Goal: Communication & Community: Ask a question

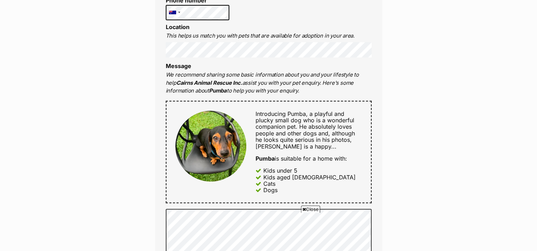
scroll to position [284, 0]
click at [440, 79] on div "Enquire about Pumba Want to increase your chances of a successful enquiry? Upda…" at bounding box center [268, 240] width 537 height 918
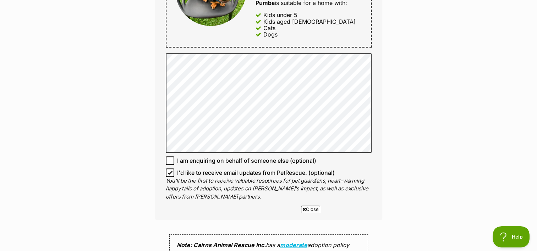
scroll to position [0, 0]
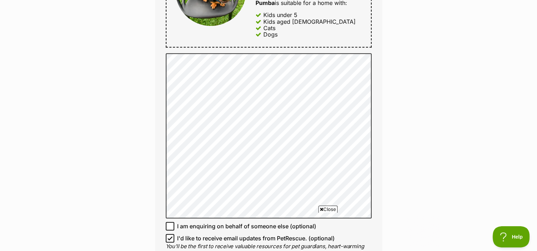
click at [68, 78] on div "Enquire about Pumba Want to increase your chances of a successful enquiry? Upda…" at bounding box center [268, 117] width 537 height 984
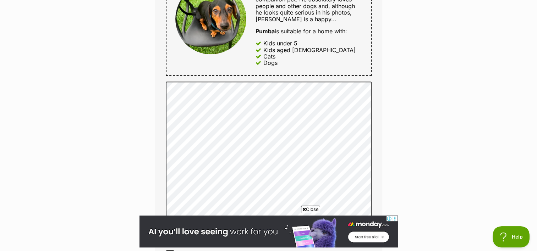
click at [409, 145] on div "Enquire about Pumba Want to increase your chances of a successful enquiry? Upda…" at bounding box center [268, 145] width 537 height 984
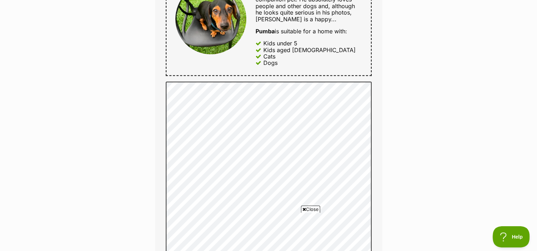
click at [464, 157] on div "Enquire about Pumba Want to increase your chances of a successful enquiry? Upda…" at bounding box center [268, 148] width 537 height 990
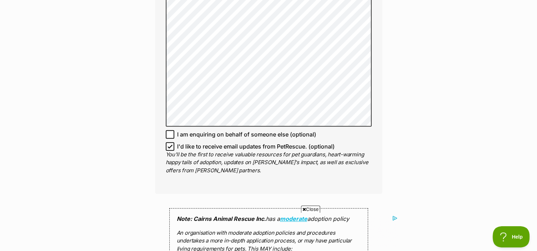
scroll to position [539, 0]
click at [464, 157] on div "Enquire about Pumba Want to increase your chances of a successful enquiry? Upda…" at bounding box center [268, 20] width 537 height 990
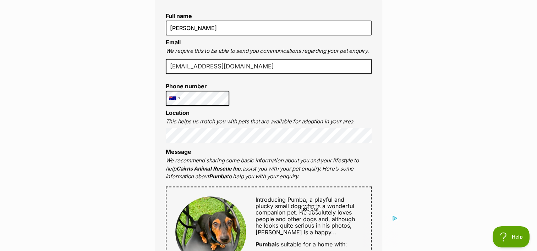
scroll to position [227, 0]
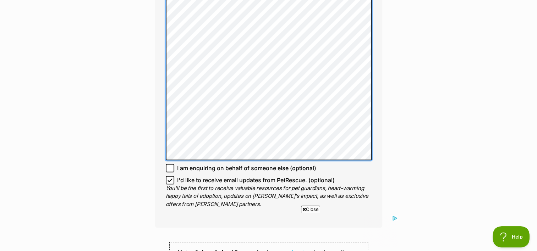
scroll to position [0, 0]
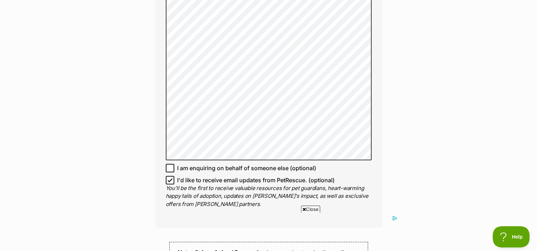
click at [407, 180] on div "Enquire about Pumba Want to increase your chances of a successful enquiry? Upda…" at bounding box center [268, 52] width 537 height 997
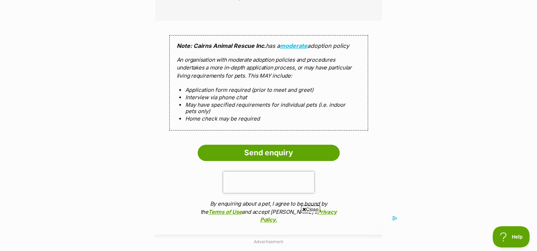
scroll to position [724, 0]
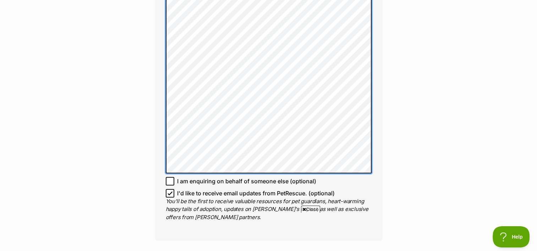
scroll to position [0, 0]
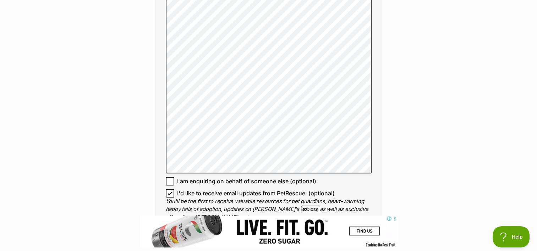
click at [128, 157] on div "Enquire about Pumba Want to increase your chances of a successful enquiry? Upda…" at bounding box center [268, 59] width 537 height 1010
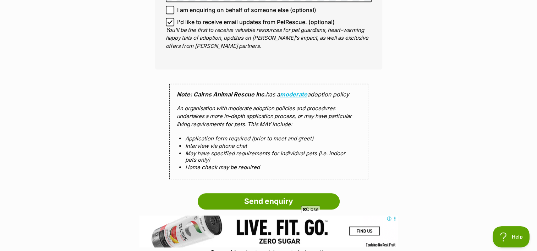
scroll to position [709, 0]
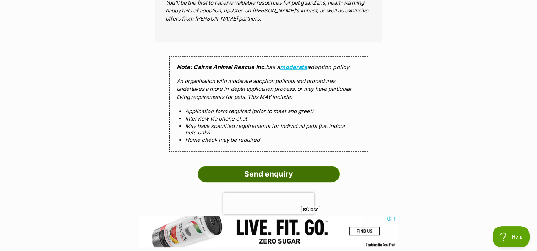
click at [281, 173] on input "Send enquiry" at bounding box center [269, 174] width 142 height 16
